Goal: Task Accomplishment & Management: Use online tool/utility

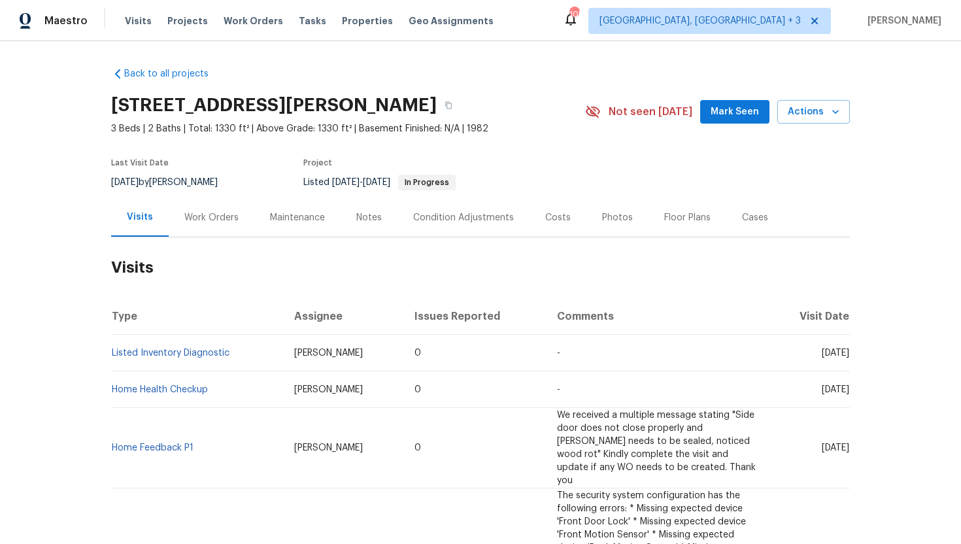
click at [766, 226] on div "Cases" at bounding box center [755, 217] width 58 height 39
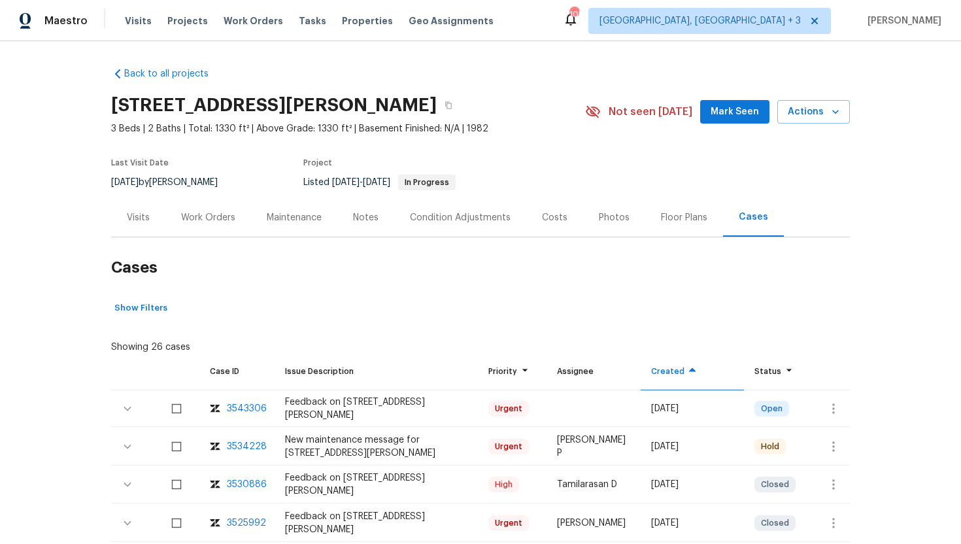
scroll to position [43, 0]
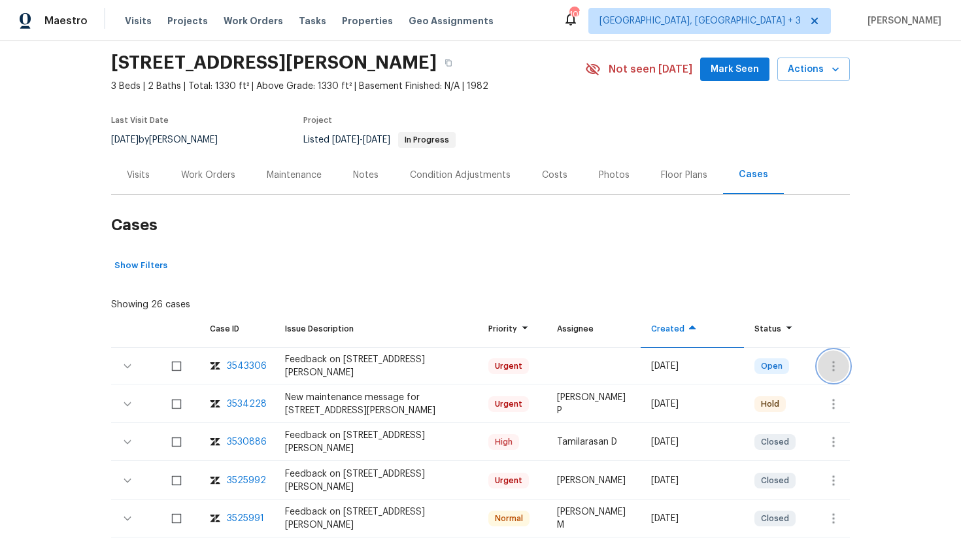
click at [827, 368] on icon "button" at bounding box center [834, 366] width 16 height 16
click at [855, 371] on li "Create a visit" at bounding box center [884, 366] width 135 height 22
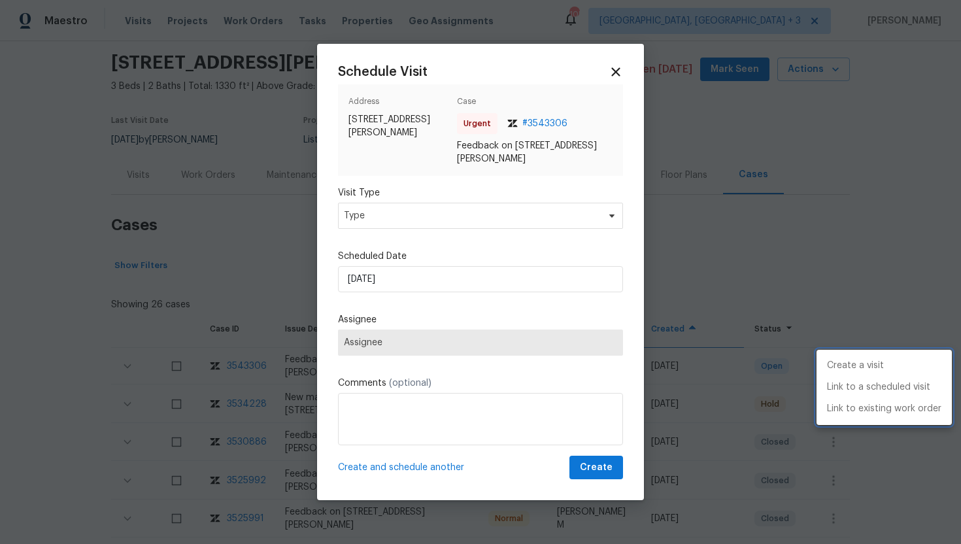
click at [414, 218] on div at bounding box center [480, 272] width 961 height 544
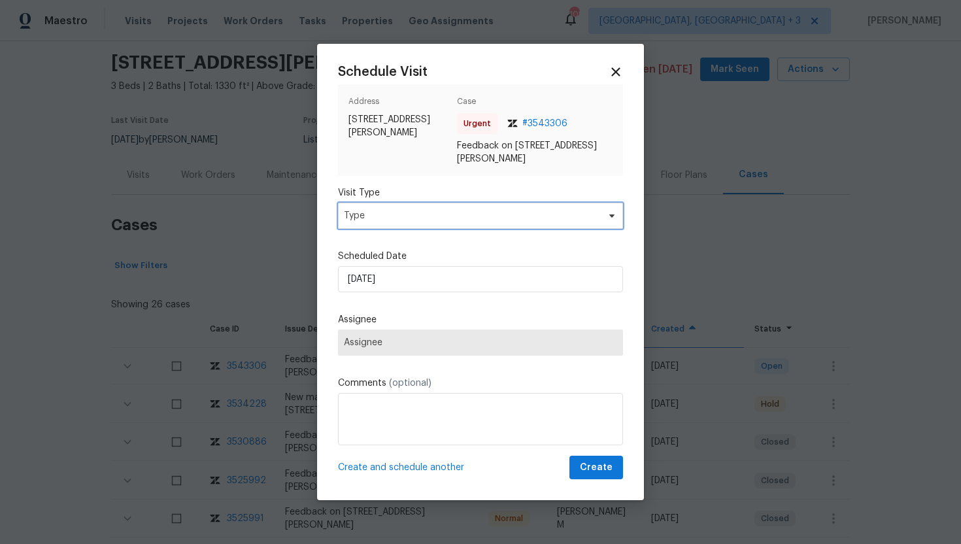
click at [414, 218] on span "Type" at bounding box center [471, 215] width 254 height 13
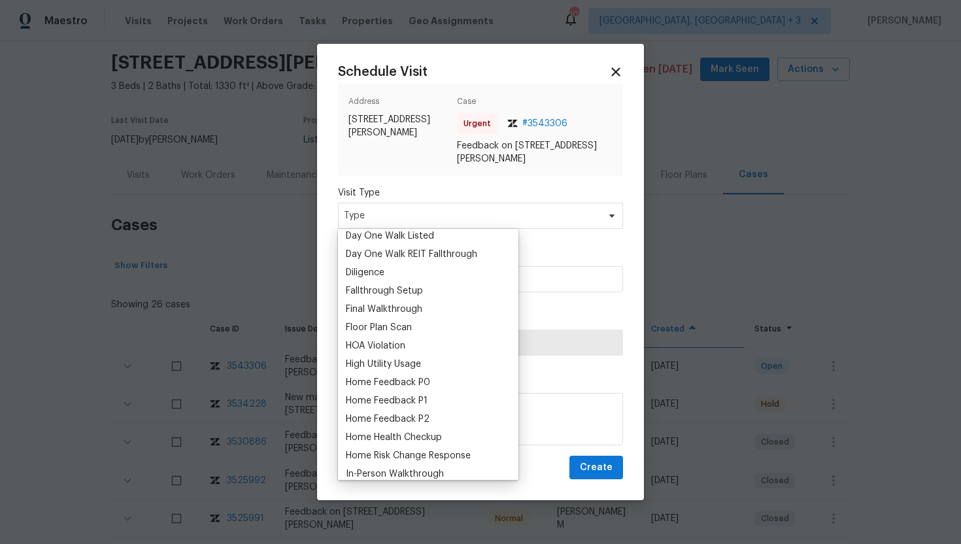
scroll to position [293, 0]
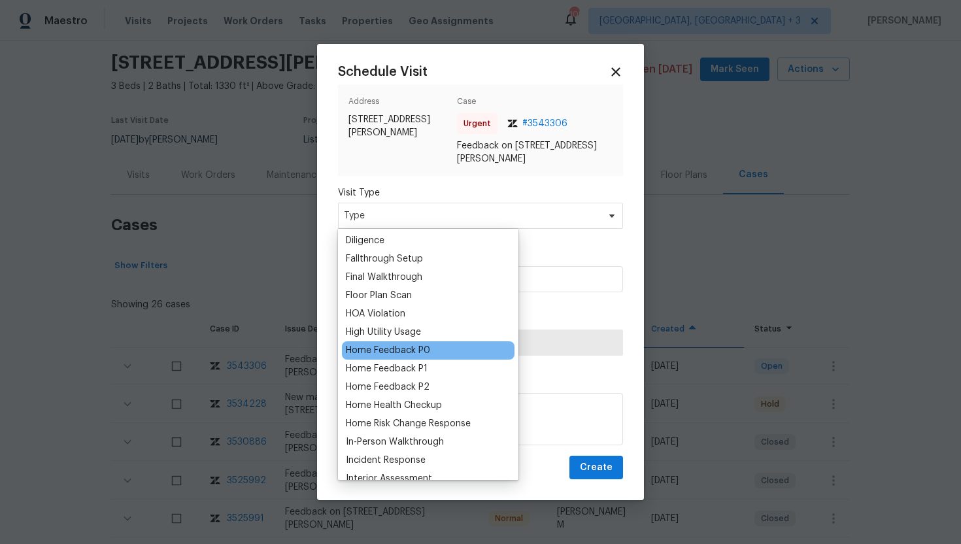
click at [422, 345] on div "Home Feedback P0" at bounding box center [388, 350] width 84 height 13
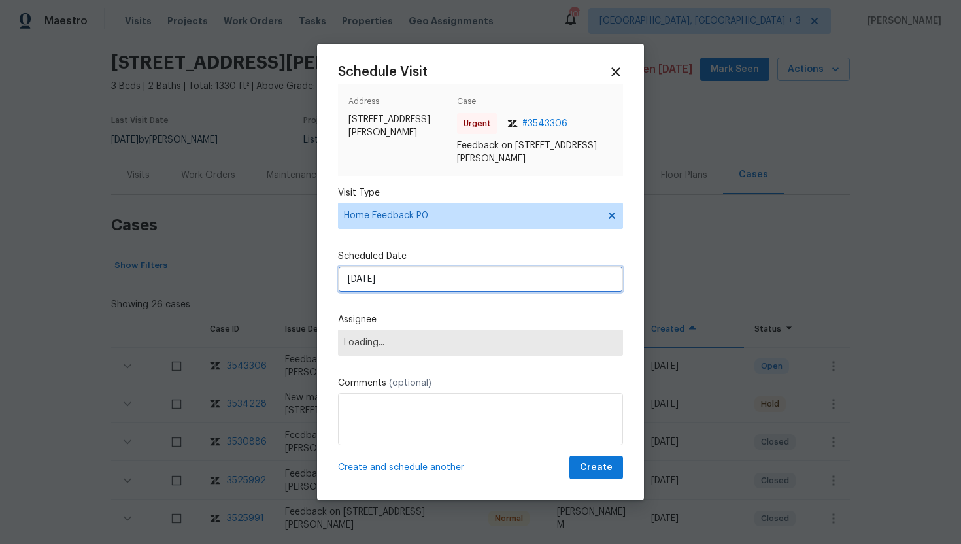
click at [407, 283] on input "10/7/2025" at bounding box center [480, 279] width 285 height 26
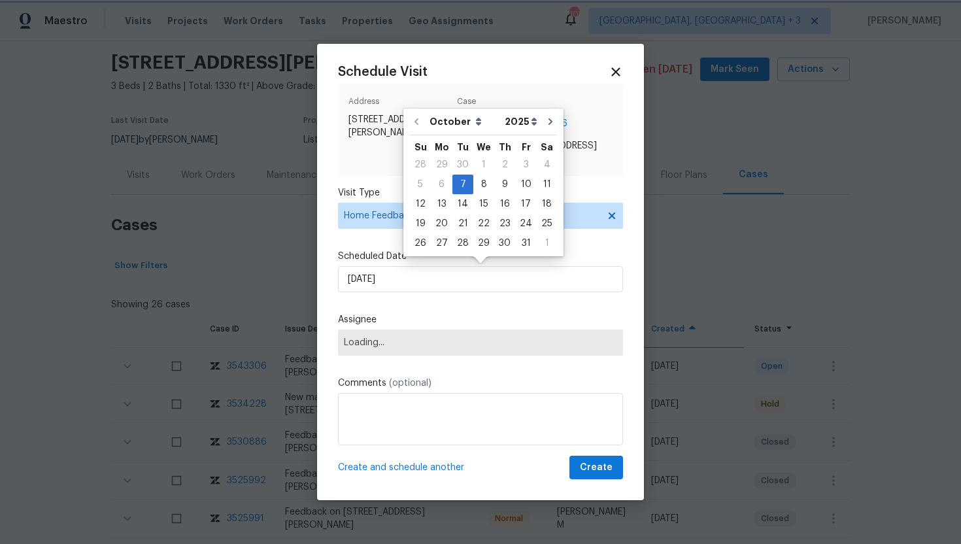
click at [399, 354] on span "Loading..." at bounding box center [480, 343] width 285 height 26
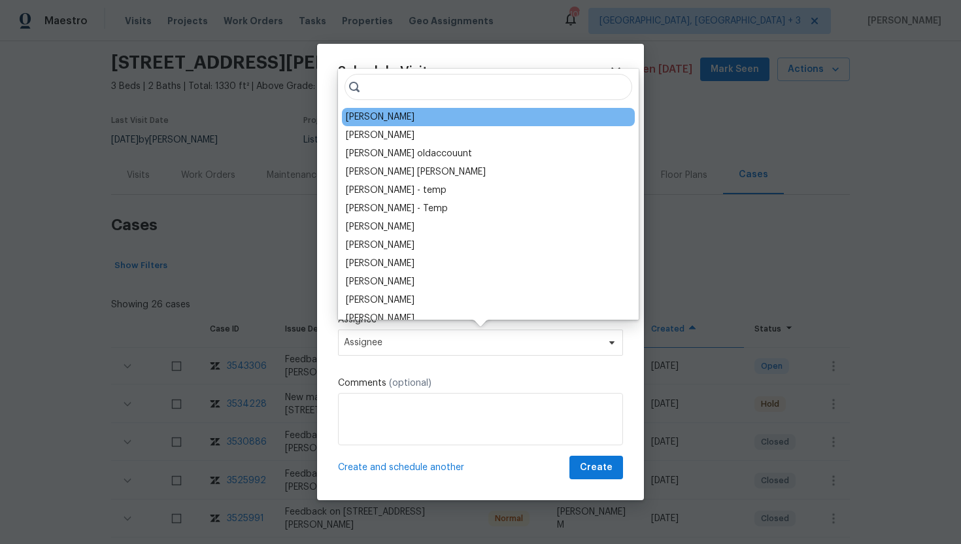
click at [445, 117] on div "Joseph White" at bounding box center [488, 117] width 293 height 18
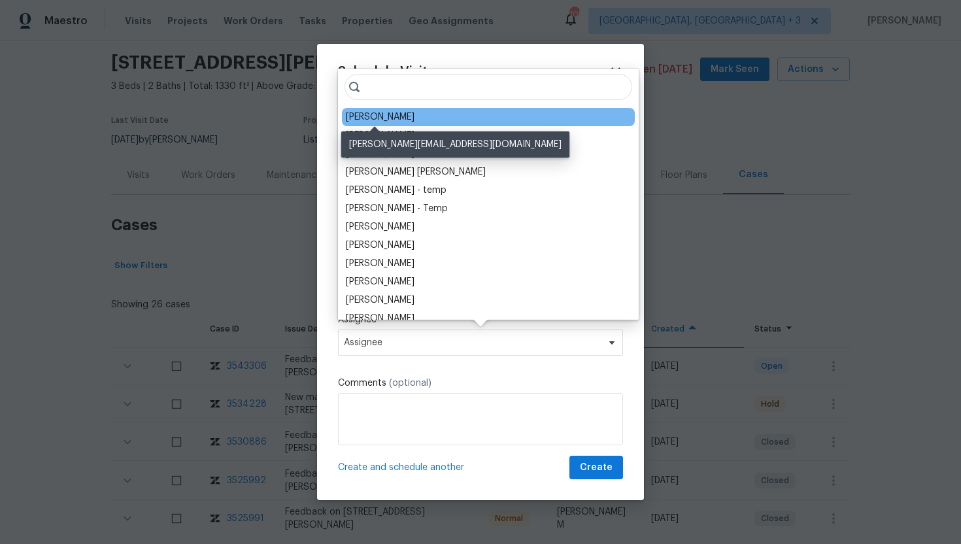
click at [383, 122] on div "Joseph White" at bounding box center [380, 117] width 69 height 13
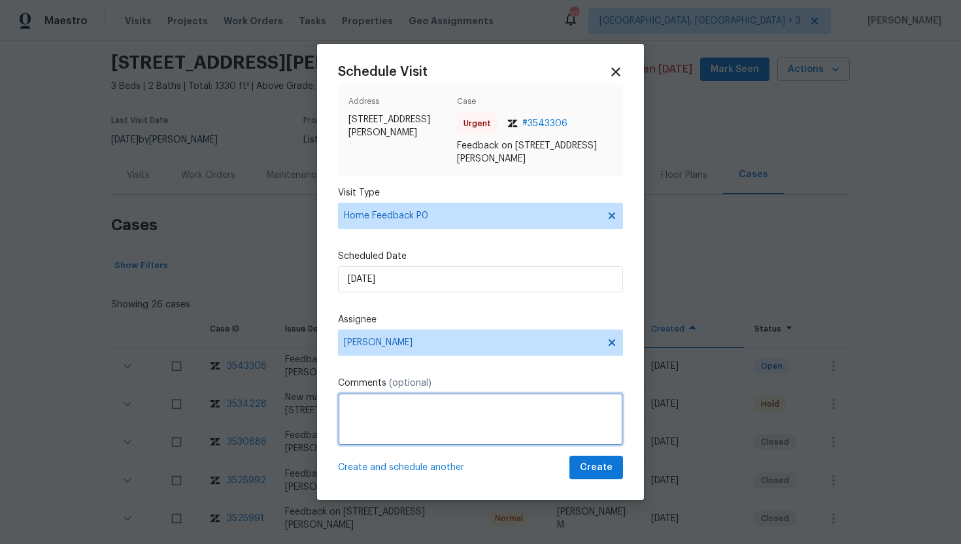
click at [411, 435] on textarea at bounding box center [480, 419] width 285 height 52
paste textarea "Feedback Message: The home smells really muggy."
type textarea "Feedback Message: The home smells really muggy."
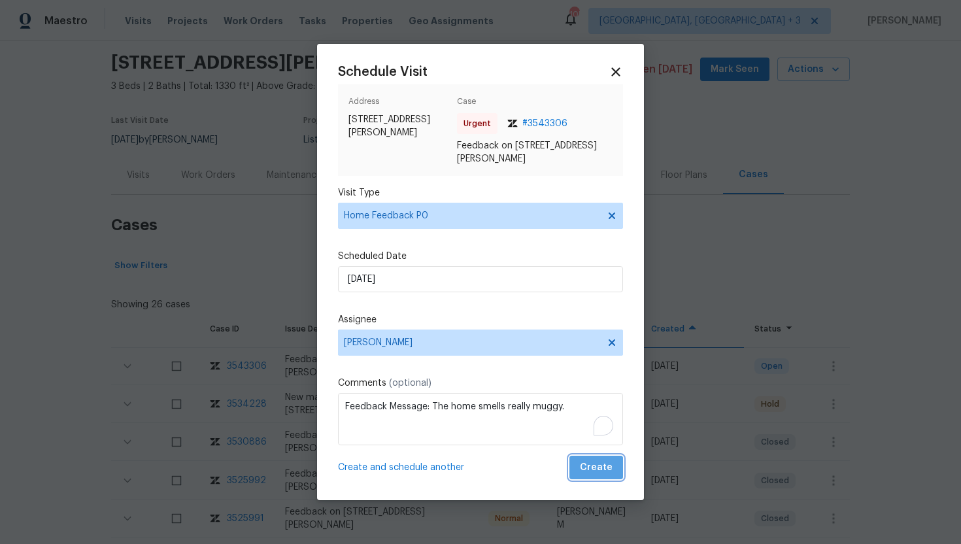
click at [607, 468] on span "Create" at bounding box center [596, 468] width 33 height 16
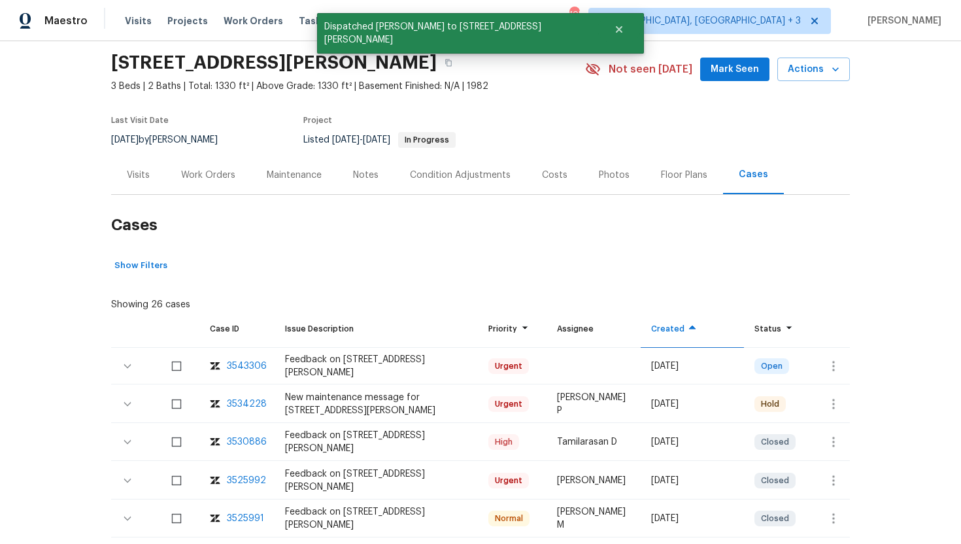
click at [156, 167] on div "Visits" at bounding box center [138, 175] width 54 height 39
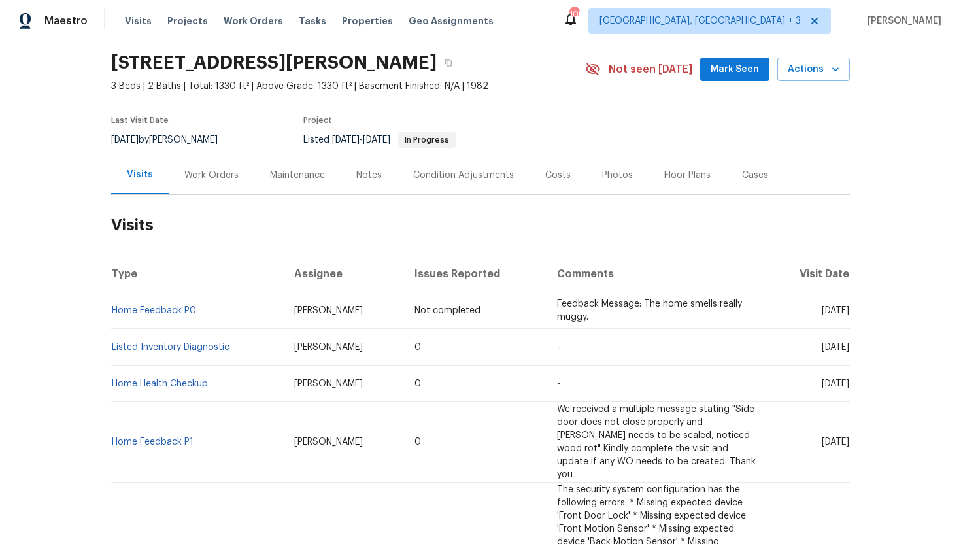
drag, startPoint x: 797, startPoint y: 349, endPoint x: 848, endPoint y: 352, distance: 51.1
click at [848, 352] on td "Fri, Sep 26 2025" at bounding box center [809, 347] width 82 height 37
copy span "Sep 26 2025"
click at [768, 288] on th "Visit Date" at bounding box center [809, 274] width 82 height 37
click at [822, 350] on span "Fri, Sep 26 2025" at bounding box center [835, 347] width 27 height 9
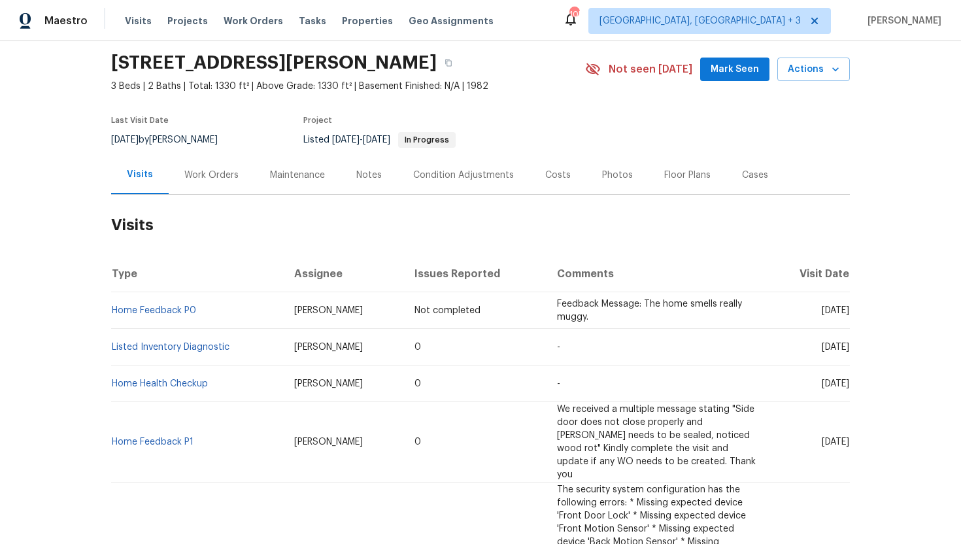
drag, startPoint x: 796, startPoint y: 349, endPoint x: 848, endPoint y: 350, distance: 51.7
click at [848, 350] on span "Fri, Sep 26 2025" at bounding box center [835, 347] width 27 height 9
copy span "Sep 26 2025"
drag, startPoint x: 343, startPoint y: 311, endPoint x: 283, endPoint y: 311, distance: 59.5
click at [284, 311] on td "Joseph White" at bounding box center [344, 310] width 120 height 37
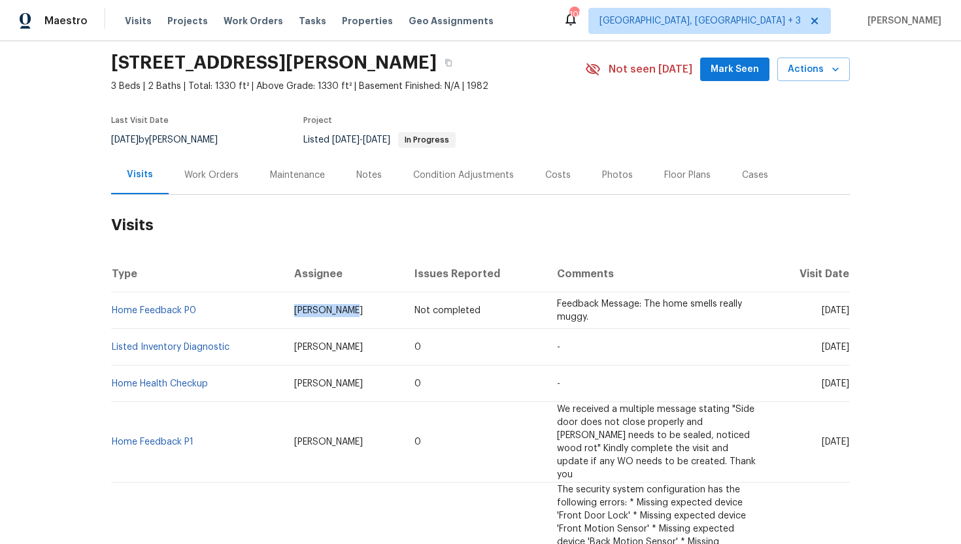
copy span "Joseph White"
drag, startPoint x: 796, startPoint y: 311, endPoint x: 849, endPoint y: 313, distance: 53.0
click at [849, 313] on td "Tue, Oct 07 2025" at bounding box center [809, 310] width 82 height 37
copy span "Oct 07 2025"
drag, startPoint x: 343, startPoint y: 308, endPoint x: 279, endPoint y: 313, distance: 64.2
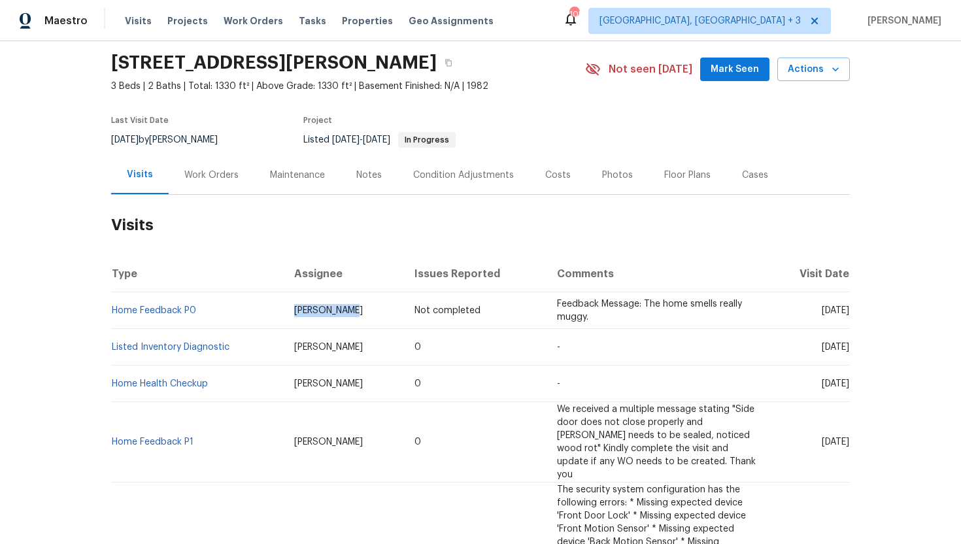
click at [284, 313] on td "Joseph White" at bounding box center [344, 310] width 120 height 37
copy span "Joseph White"
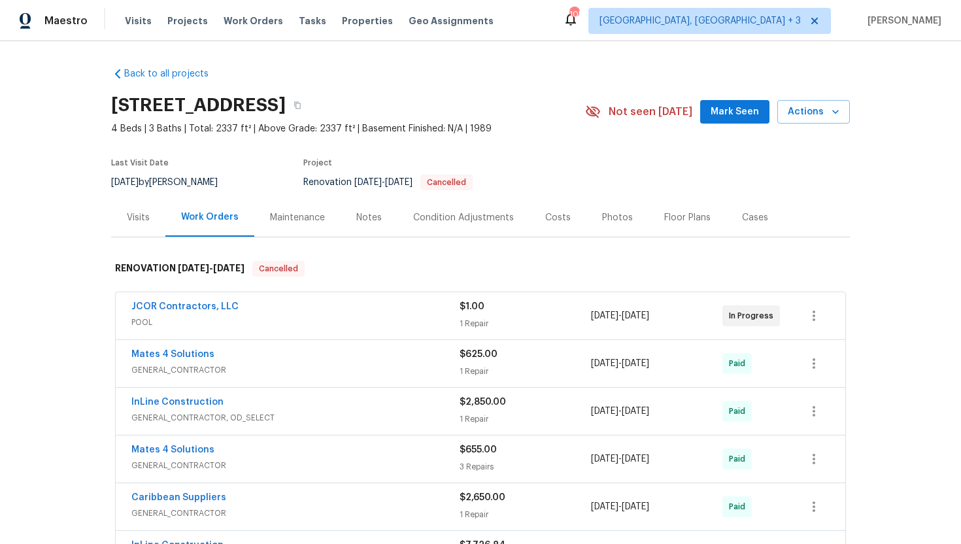
scroll to position [50, 0]
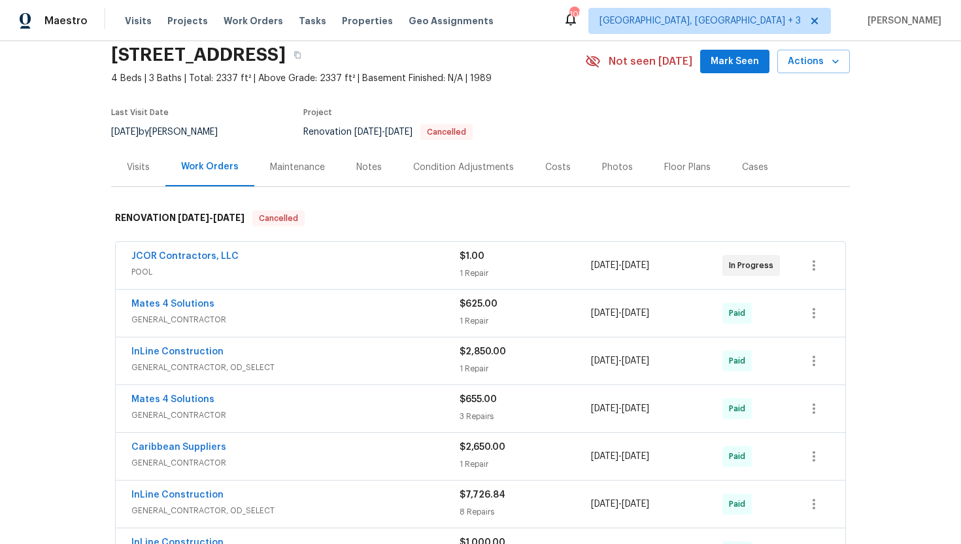
click at [376, 258] on div "JCOR Contractors, LLC" at bounding box center [295, 258] width 328 height 16
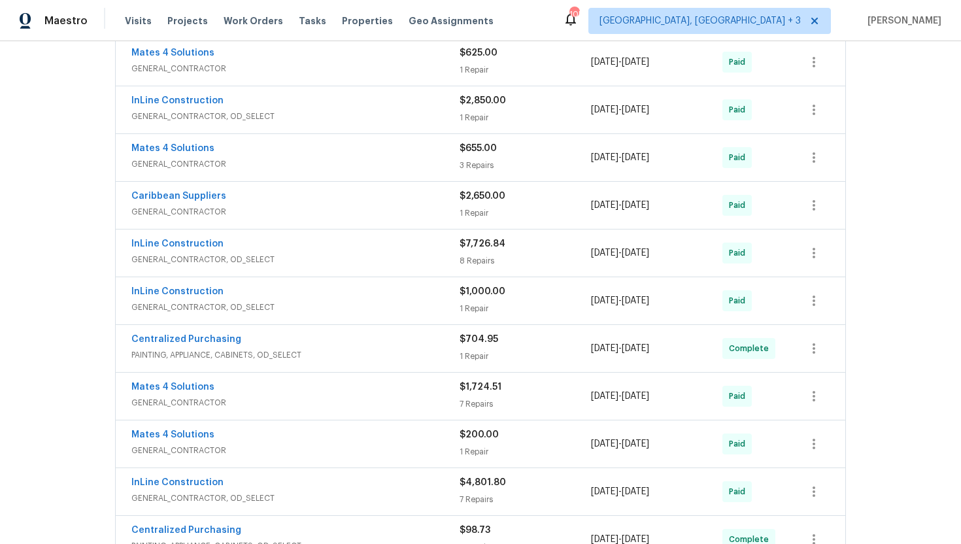
scroll to position [257, 0]
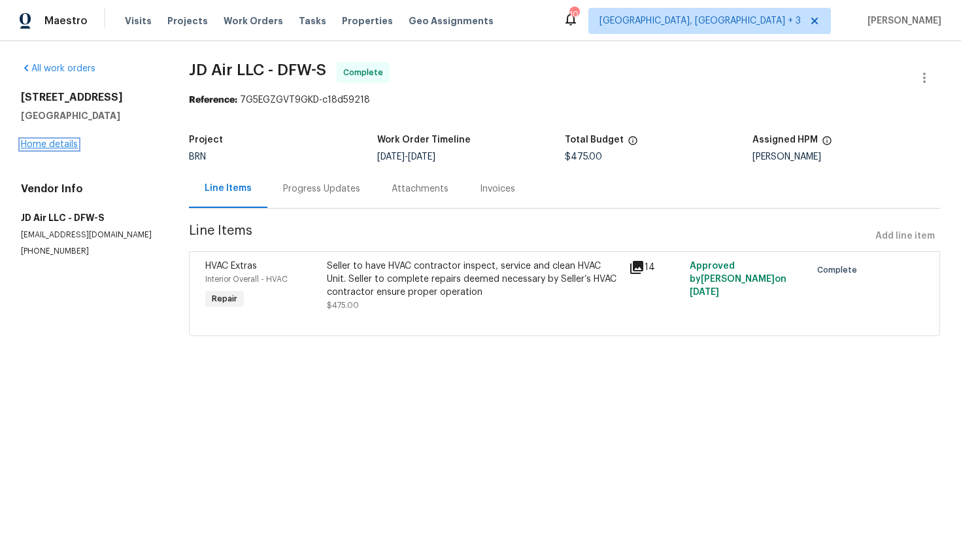
click at [58, 148] on link "Home details" at bounding box center [49, 144] width 57 height 9
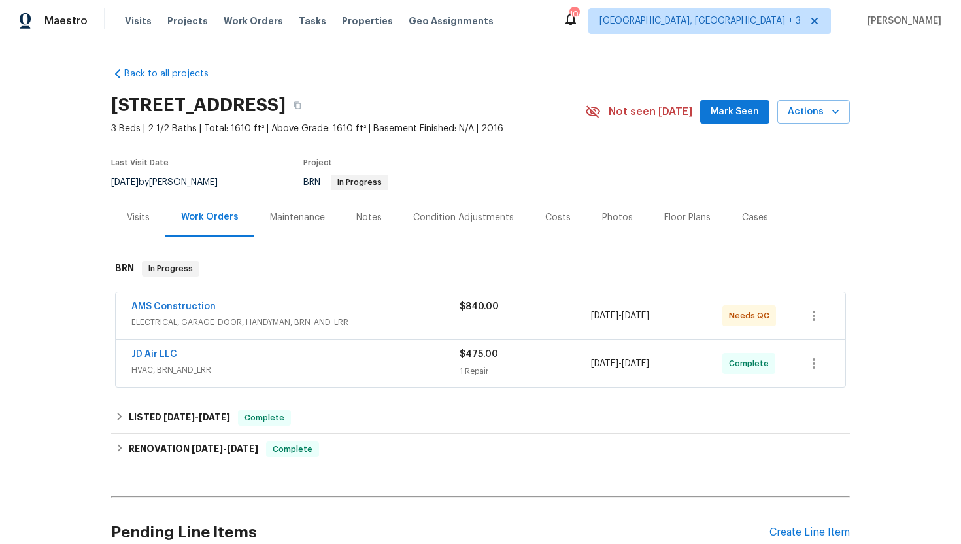
click at [366, 327] on span "ELECTRICAL, GARAGE_DOOR, HANDYMAN, BRN_AND_LRR" at bounding box center [295, 322] width 328 height 13
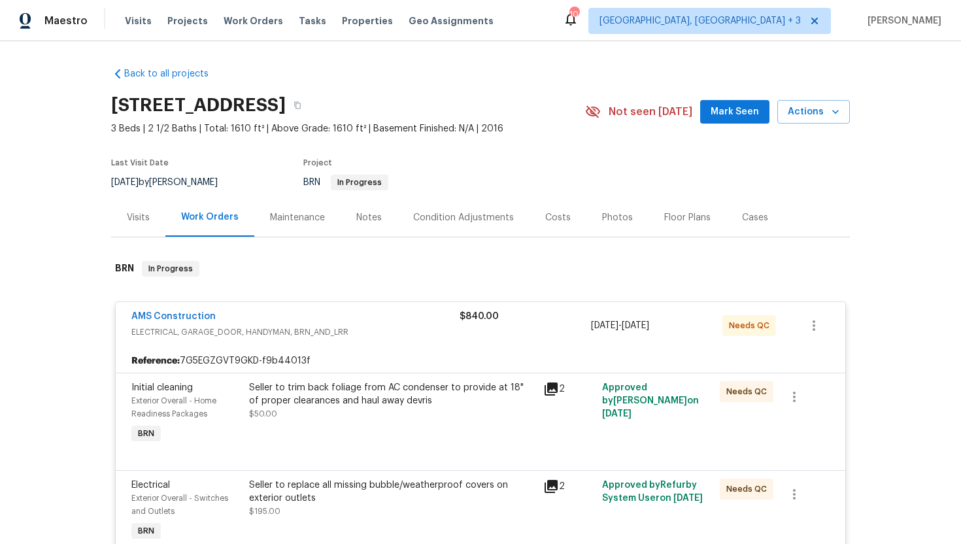
click at [153, 218] on div "Visits" at bounding box center [138, 217] width 54 height 39
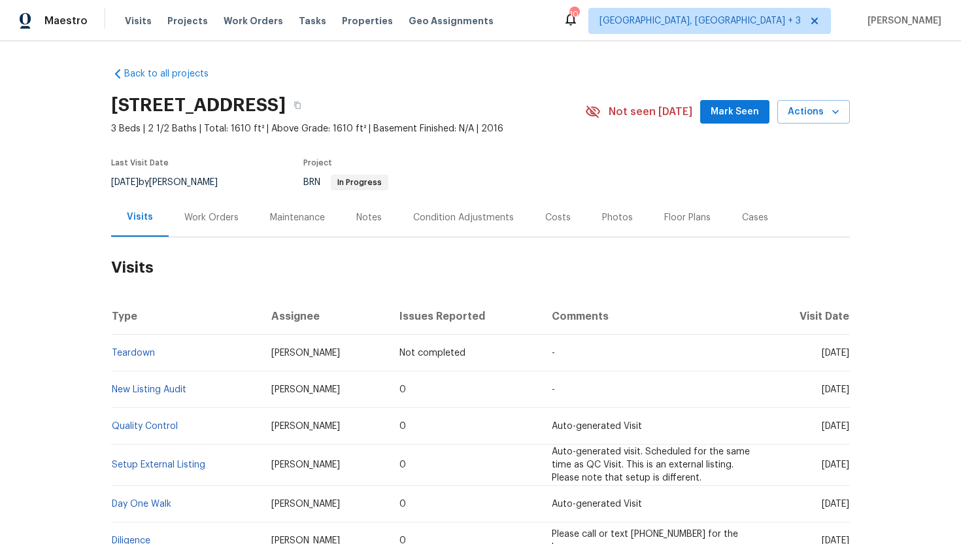
drag, startPoint x: 797, startPoint y: 392, endPoint x: 848, endPoint y: 394, distance: 51.0
click at [848, 394] on span "[DATE]" at bounding box center [835, 389] width 27 height 9
copy span "Aug 28 2025"
